Goal: Task Accomplishment & Management: Manage account settings

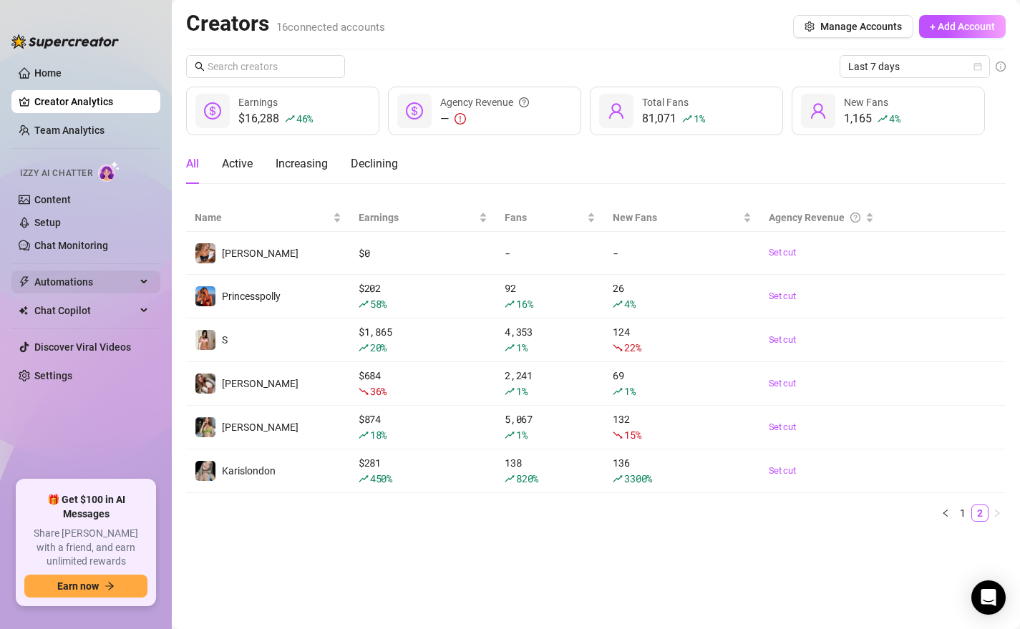
click at [72, 281] on span "Automations" at bounding box center [85, 281] width 102 height 23
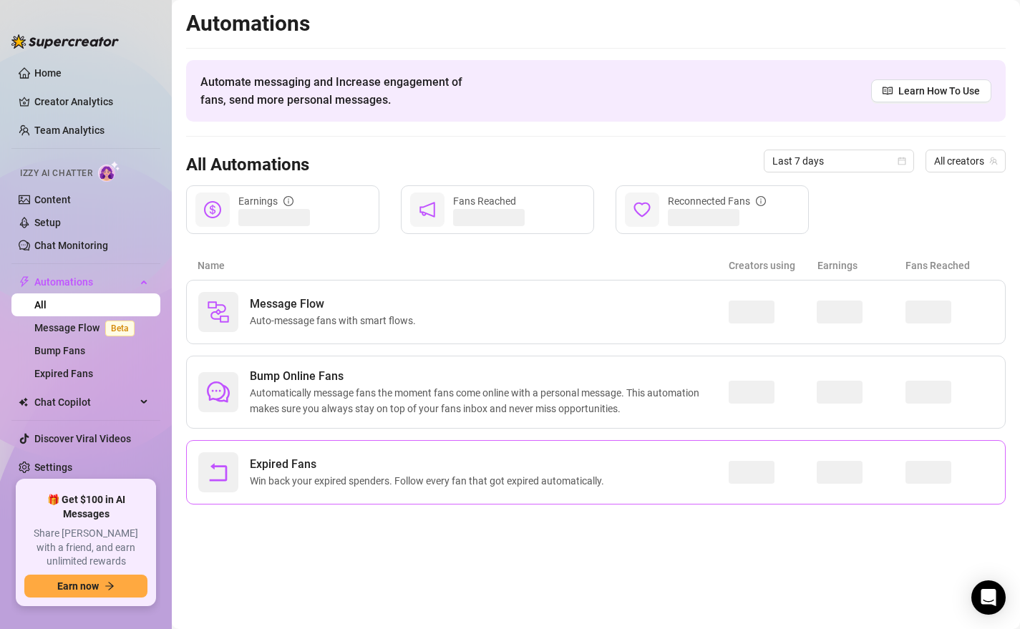
click at [406, 467] on span "Expired Fans" at bounding box center [430, 464] width 360 height 17
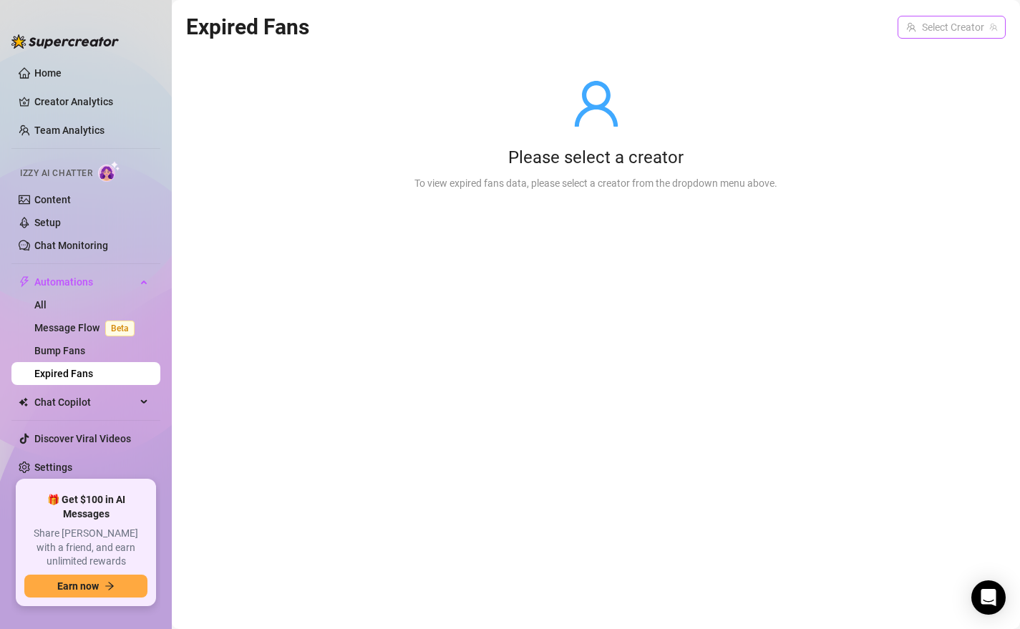
click at [927, 26] on input "search" at bounding box center [945, 26] width 78 height 21
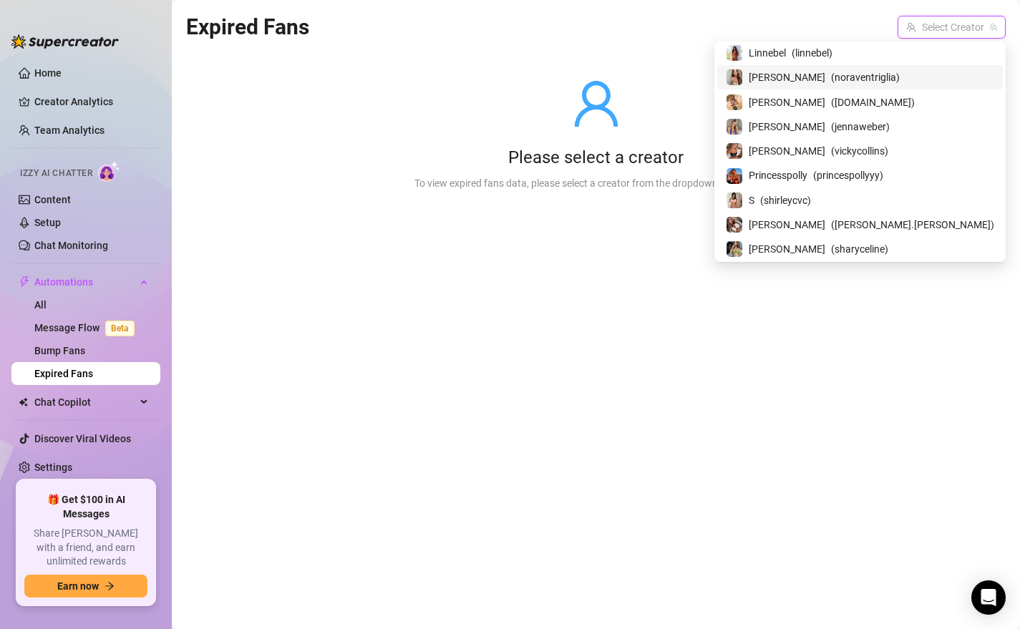
scroll to position [175, 0]
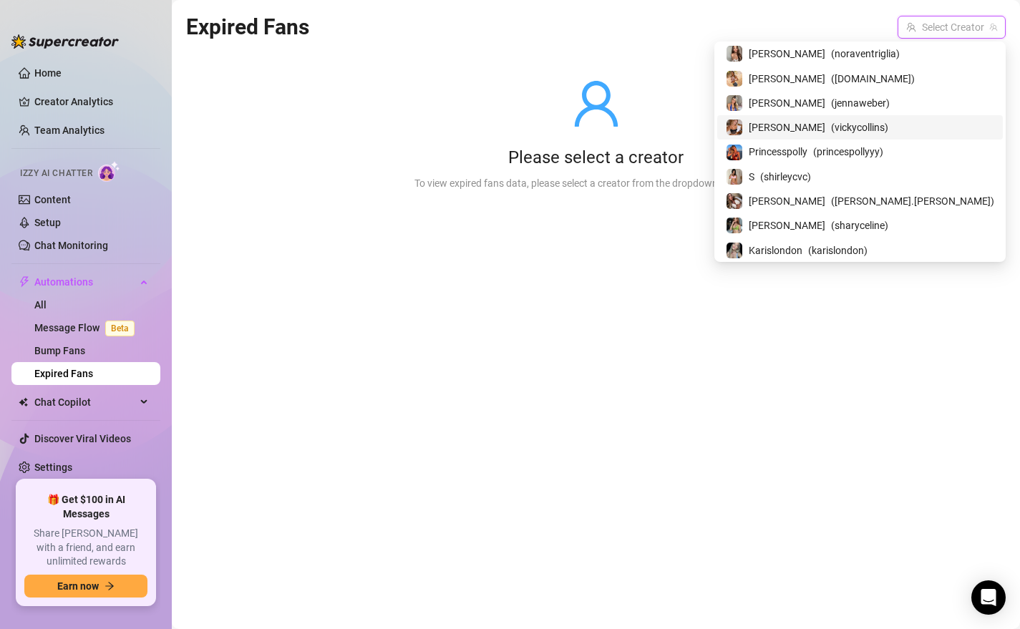
click at [883, 126] on div "[PERSON_NAME] ( vickycollins )" at bounding box center [860, 127] width 268 height 17
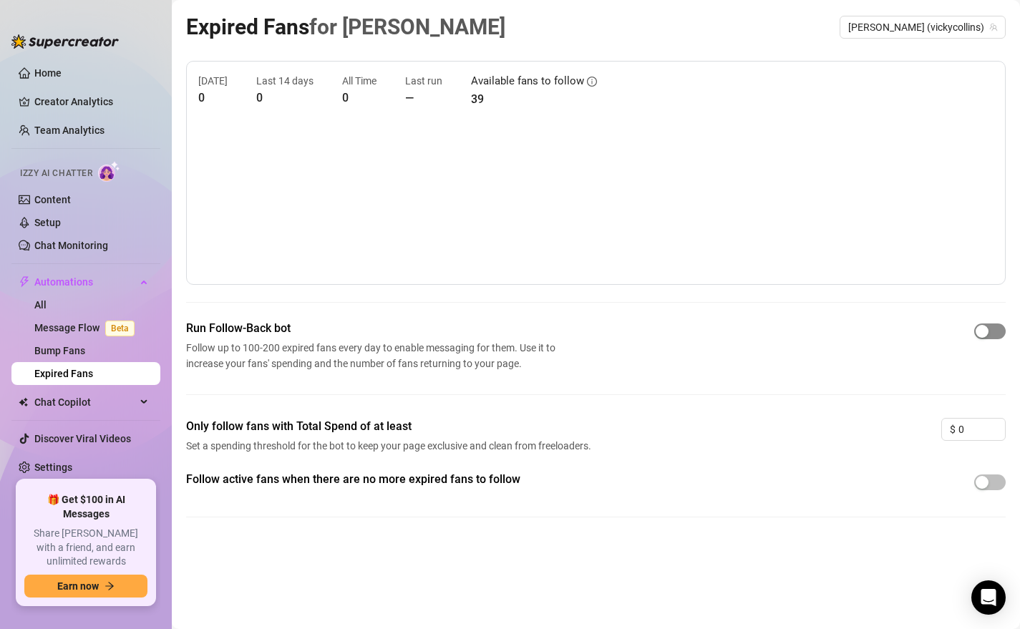
click at [987, 331] on div "button" at bounding box center [981, 331] width 13 height 13
click at [990, 486] on span "button" at bounding box center [989, 482] width 31 height 16
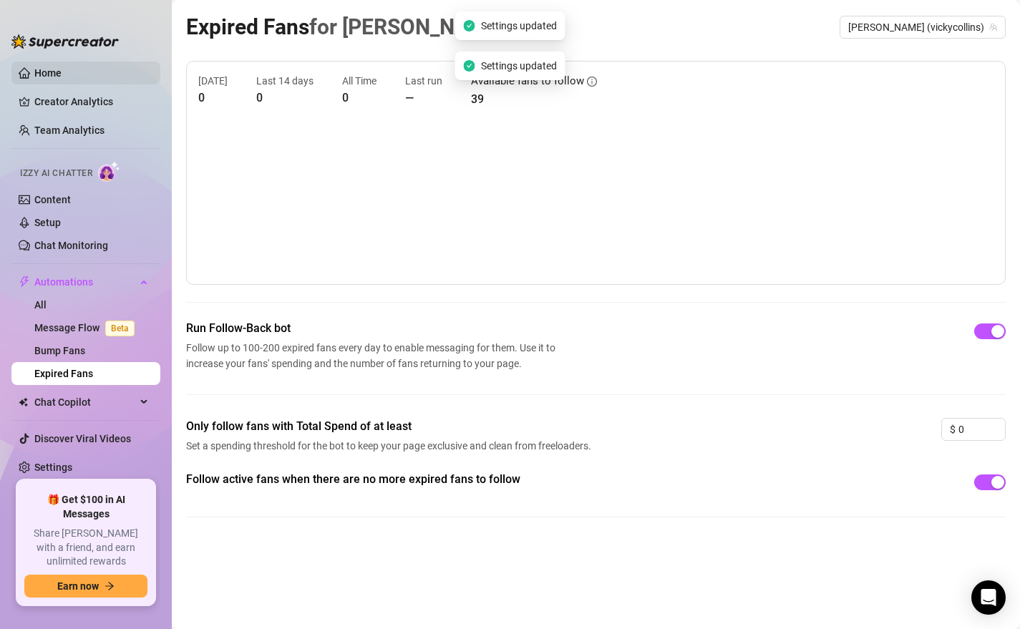
click at [48, 74] on link "Home" at bounding box center [47, 72] width 27 height 11
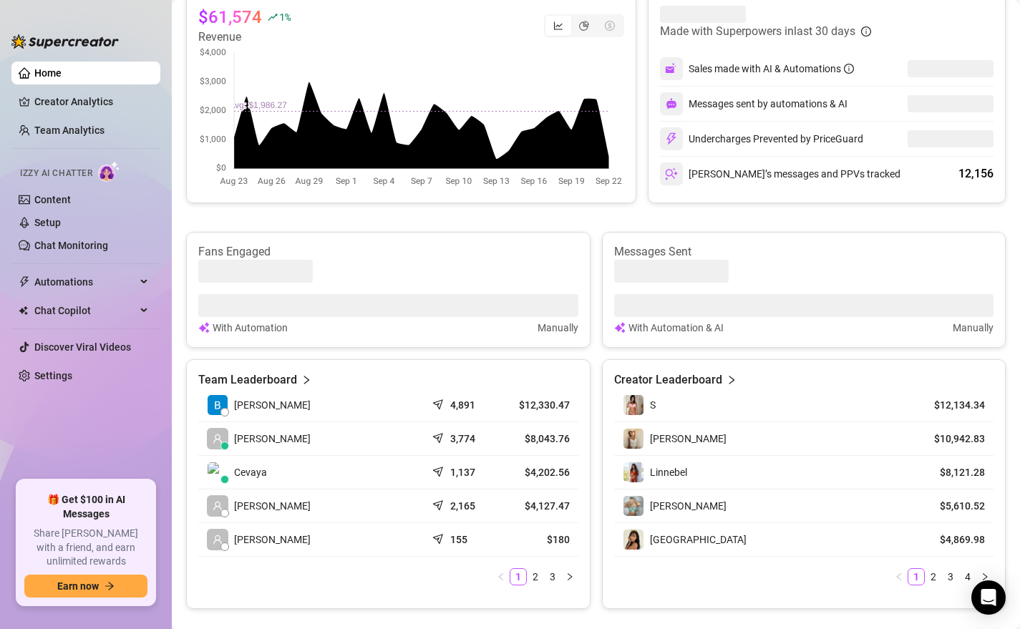
scroll to position [381, 0]
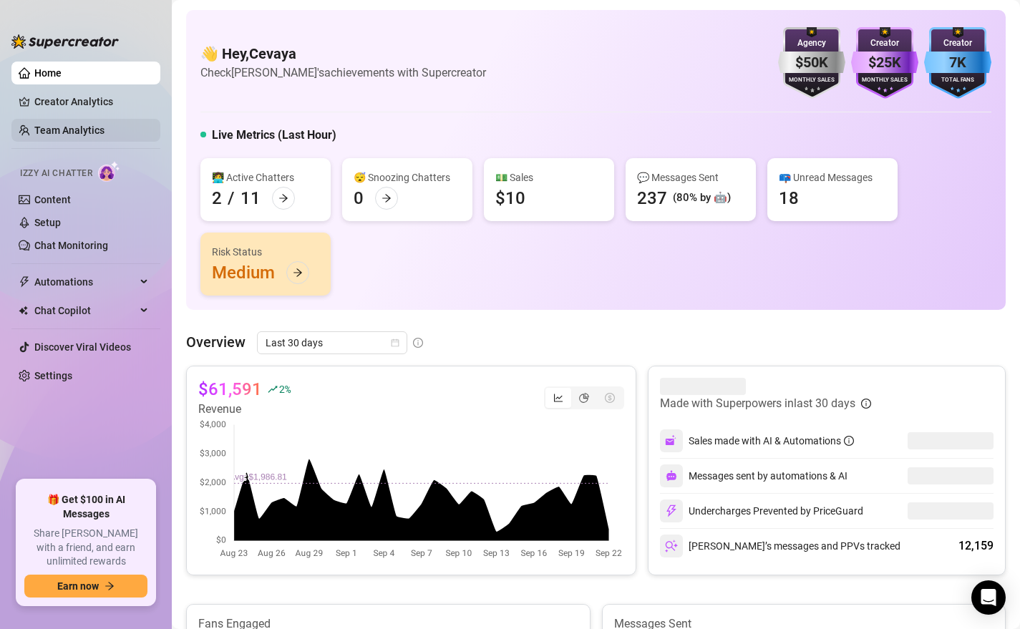
click at [77, 132] on link "Team Analytics" at bounding box center [69, 130] width 70 height 11
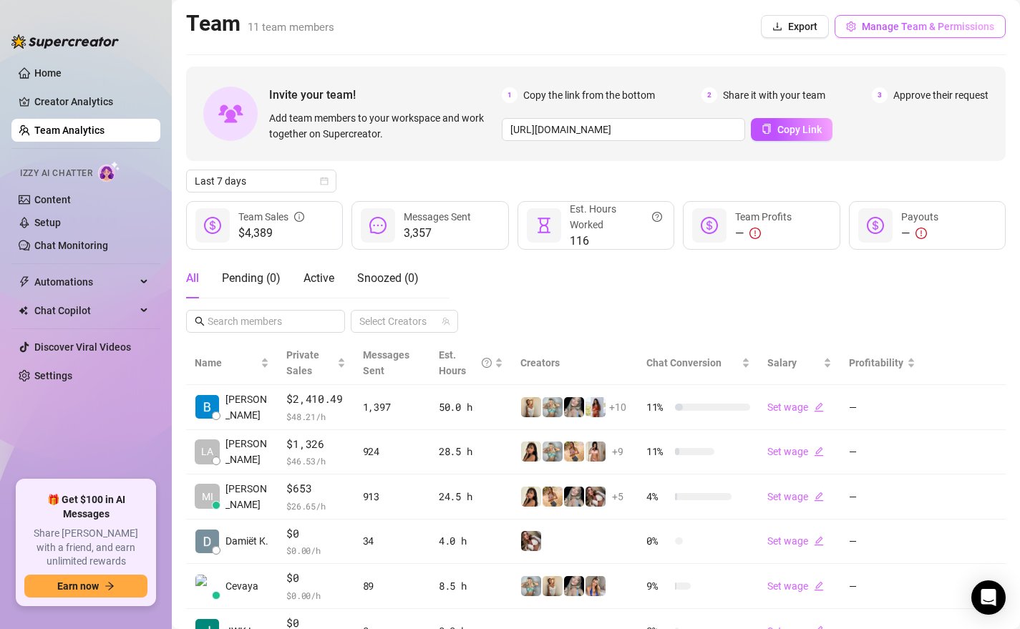
click at [937, 30] on span "Manage Team & Permissions" at bounding box center [928, 26] width 132 height 11
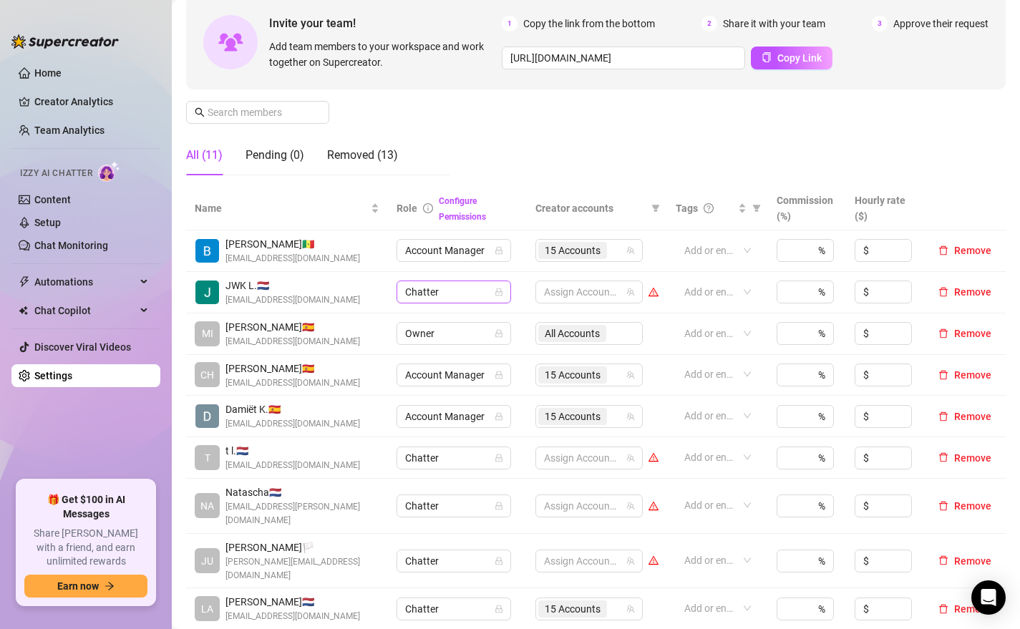
scroll to position [145, 0]
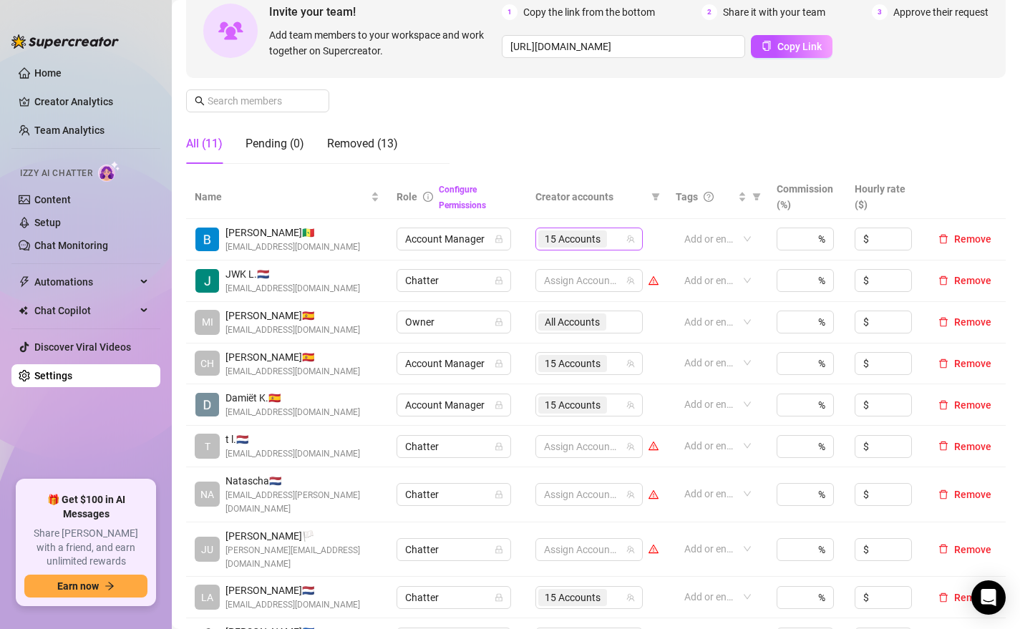
click at [619, 240] on div "15 Accounts" at bounding box center [581, 239] width 87 height 20
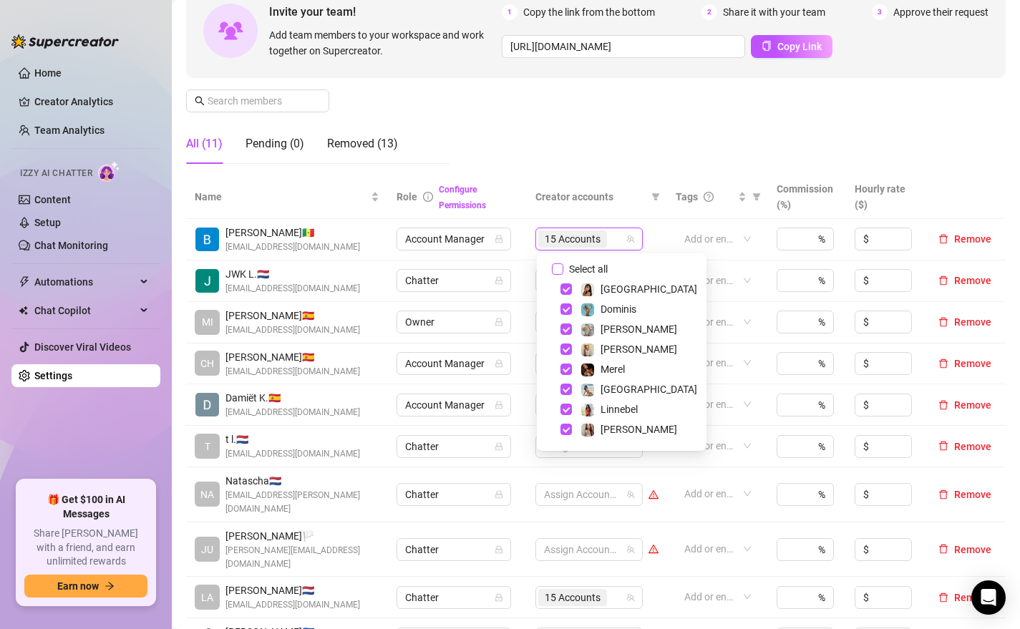
click at [593, 270] on span "Select all" at bounding box center [588, 269] width 50 height 16
click at [563, 270] on input "Select all" at bounding box center [557, 268] width 11 height 11
checkbox input "true"
click at [605, 142] on div "Manage Team Members Manage your team members, their commission and hourly rate,…" at bounding box center [595, 55] width 819 height 239
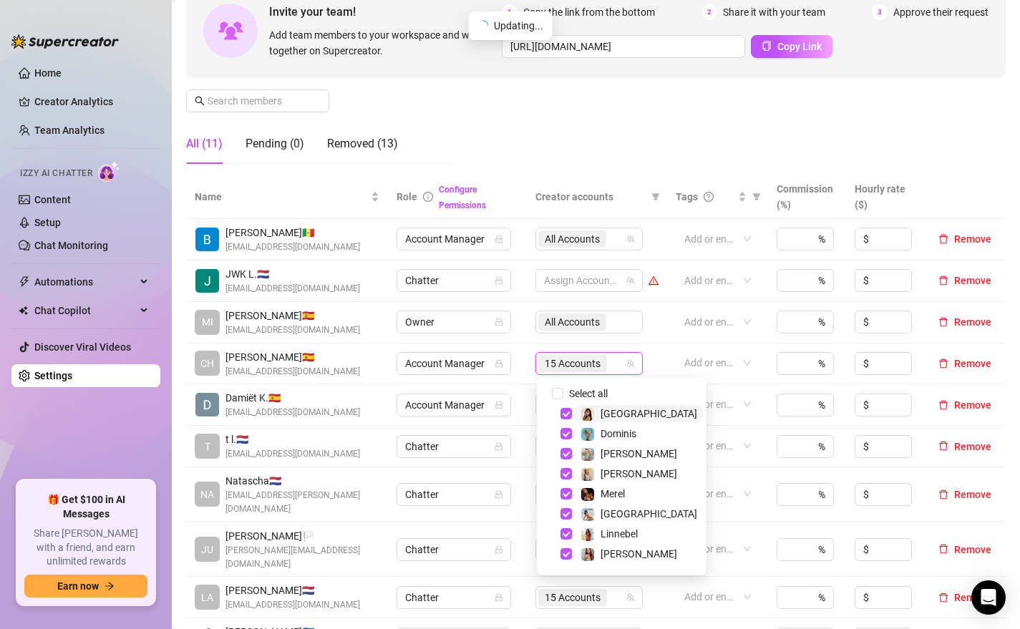
click at [612, 366] on input "search" at bounding box center [611, 363] width 3 height 17
click at [602, 390] on span "Select all" at bounding box center [588, 394] width 50 height 16
click at [563, 390] on input "Select all" at bounding box center [557, 393] width 11 height 11
checkbox input "true"
click at [589, 132] on div "Manage Team Members Manage your team members, their commission and hourly rate,…" at bounding box center [595, 55] width 819 height 239
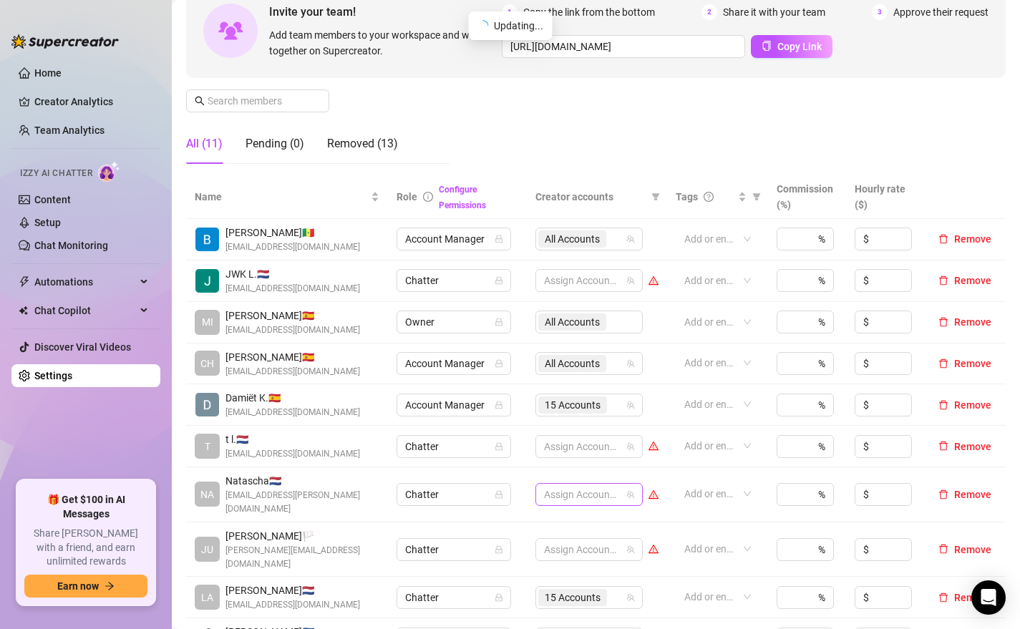
scroll to position [165, 0]
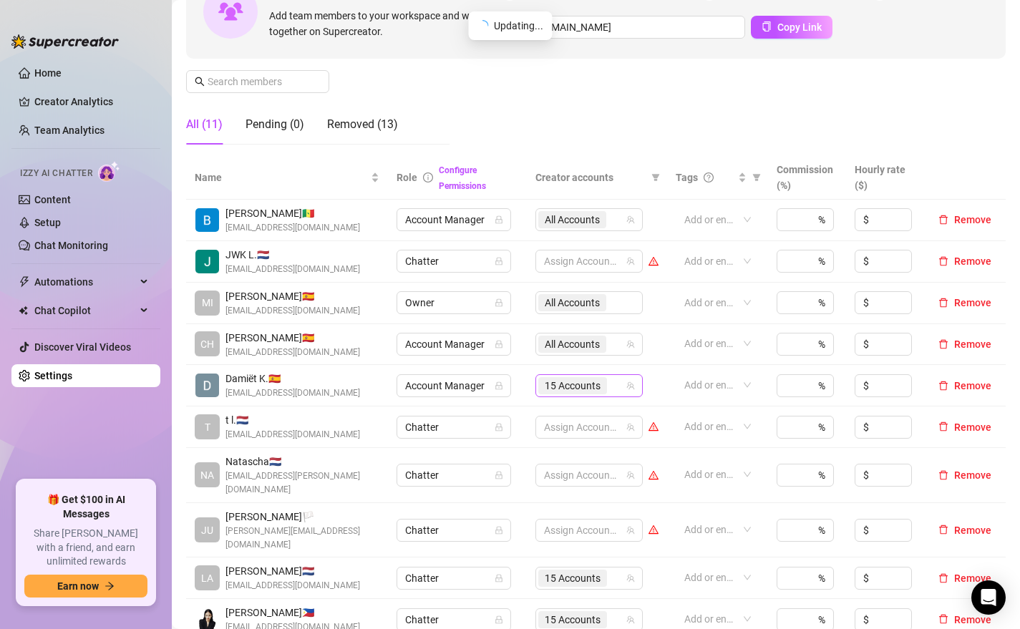
click at [620, 390] on div "15 Accounts" at bounding box center [581, 386] width 87 height 20
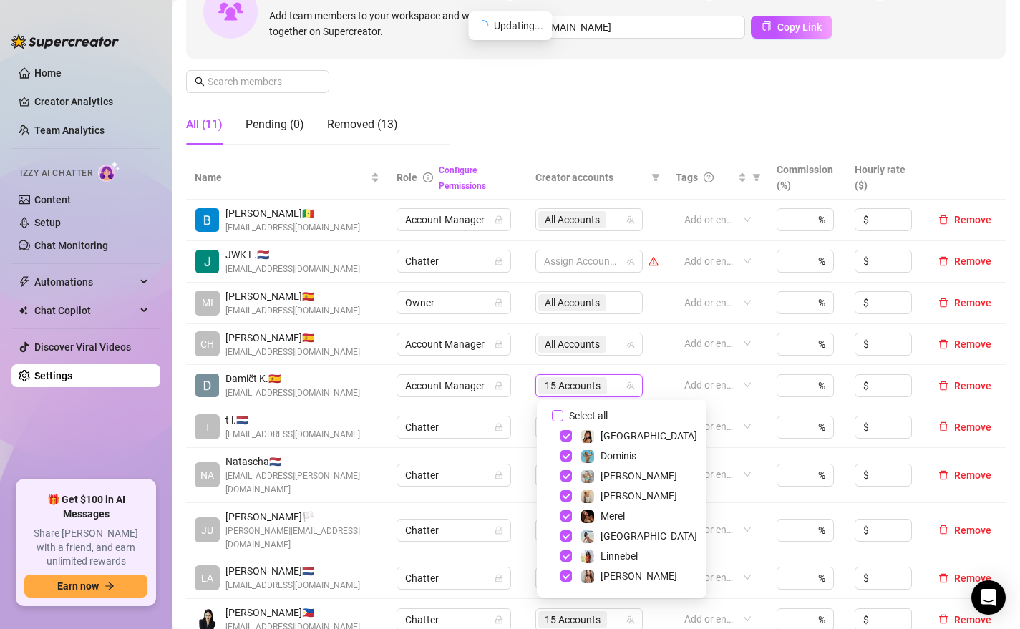
click at [590, 415] on span "Select all" at bounding box center [588, 416] width 50 height 16
click at [563, 415] on input "Select all" at bounding box center [557, 415] width 11 height 11
checkbox input "true"
click at [616, 104] on div "Manage Team Members Manage your team members, their commission and hourly rate,…" at bounding box center [595, 36] width 819 height 239
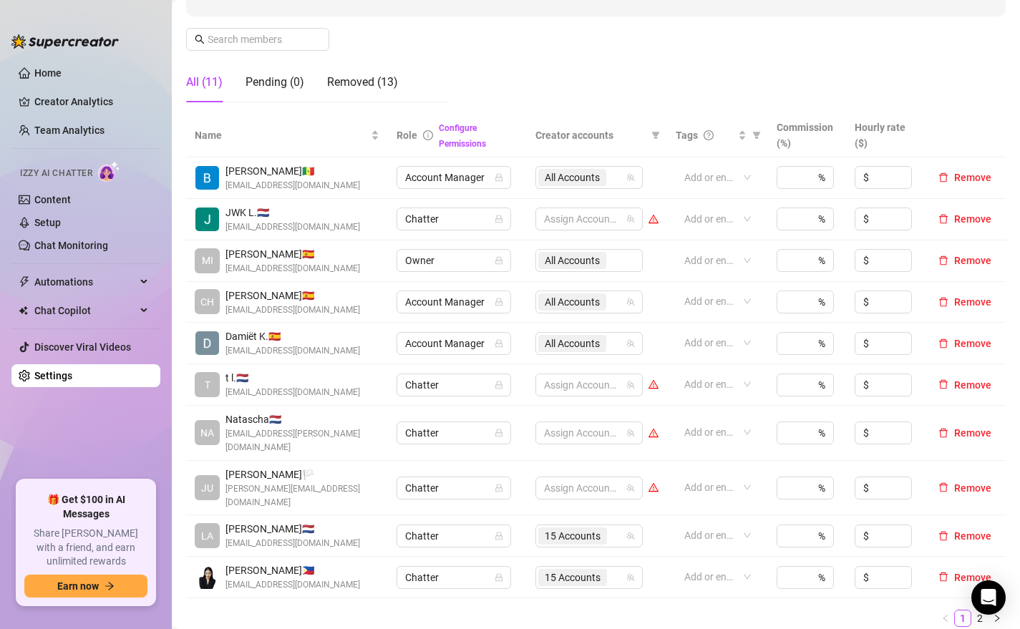
scroll to position [253, 0]
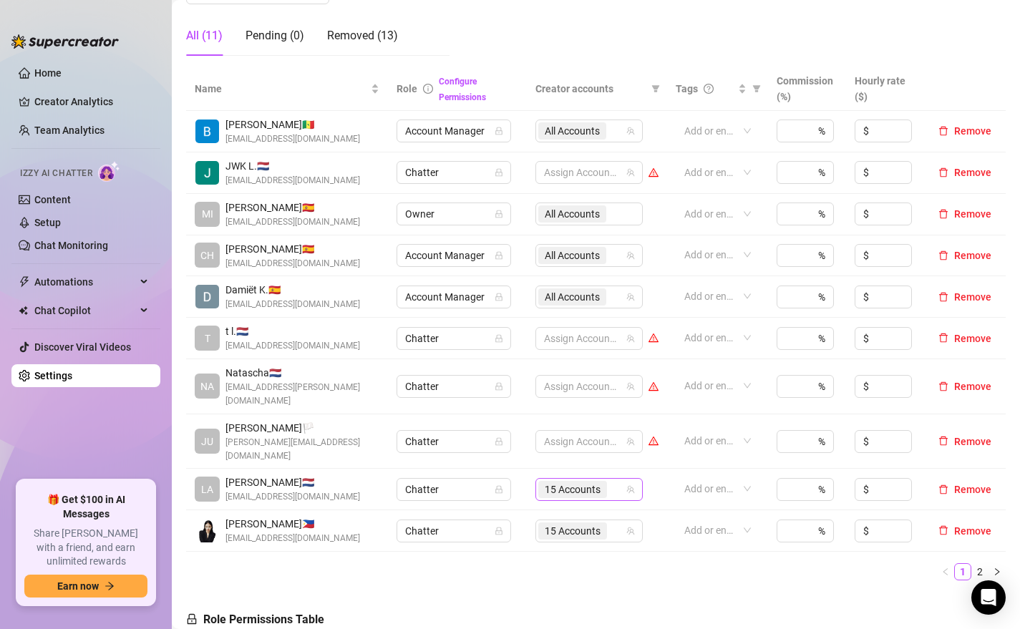
click at [615, 479] on div "15 Accounts" at bounding box center [581, 489] width 87 height 20
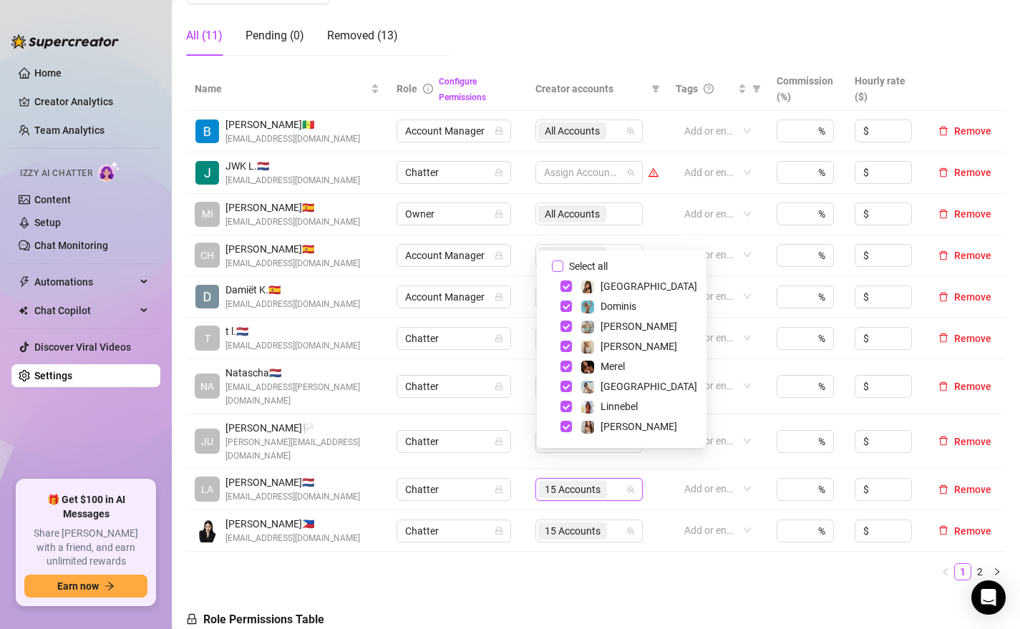
click at [582, 267] on span "Select all" at bounding box center [588, 266] width 50 height 16
click at [563, 267] on input "Select all" at bounding box center [557, 265] width 11 height 11
checkbox input "true"
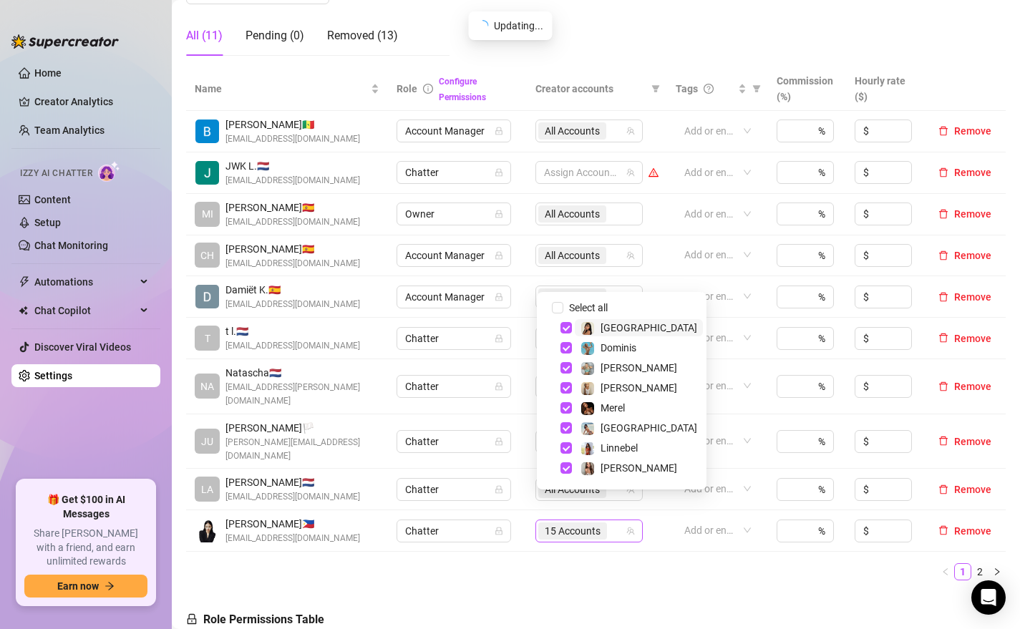
click at [626, 520] on div "15 Accounts" at bounding box center [588, 531] width 107 height 23
click at [594, 304] on span "Select all" at bounding box center [588, 308] width 50 height 16
click at [563, 304] on input "Select all" at bounding box center [557, 307] width 11 height 11
checkbox input "true"
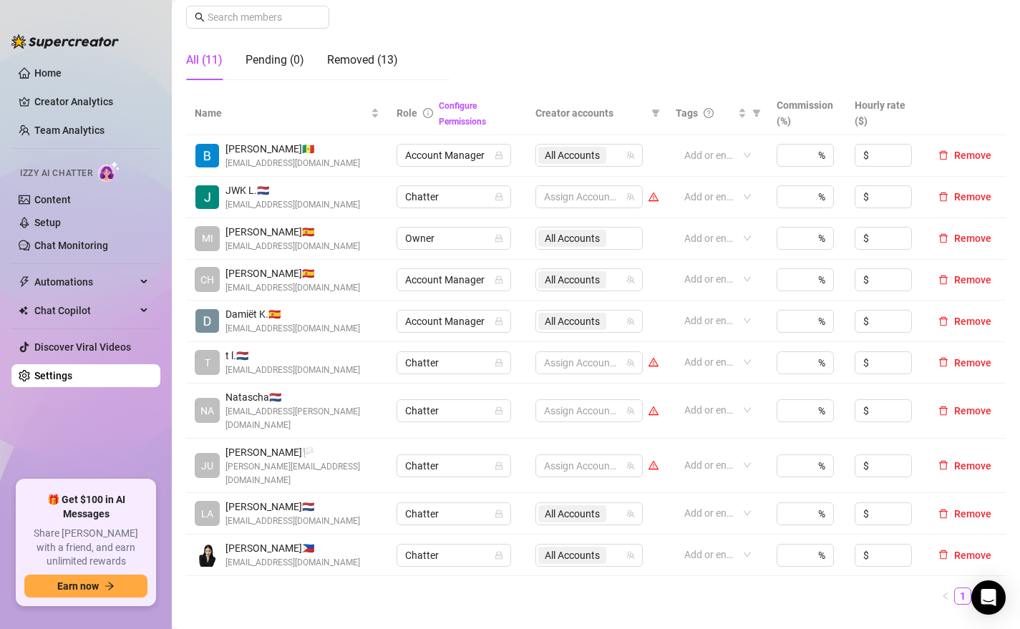
scroll to position [226, 0]
